Goal: Find specific page/section: Find specific page/section

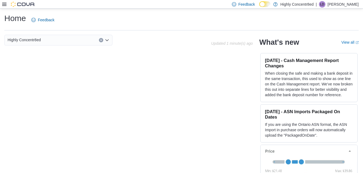
click at [4, 4] on icon at bounding box center [4, 4] width 4 height 4
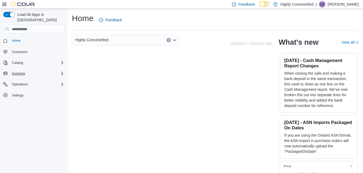
click at [59, 70] on div "Inventory" at bounding box center [37, 73] width 55 height 6
click at [61, 61] on icon "Complex example" at bounding box center [62, 63] width 4 height 4
